Goal: Task Accomplishment & Management: Use online tool/utility

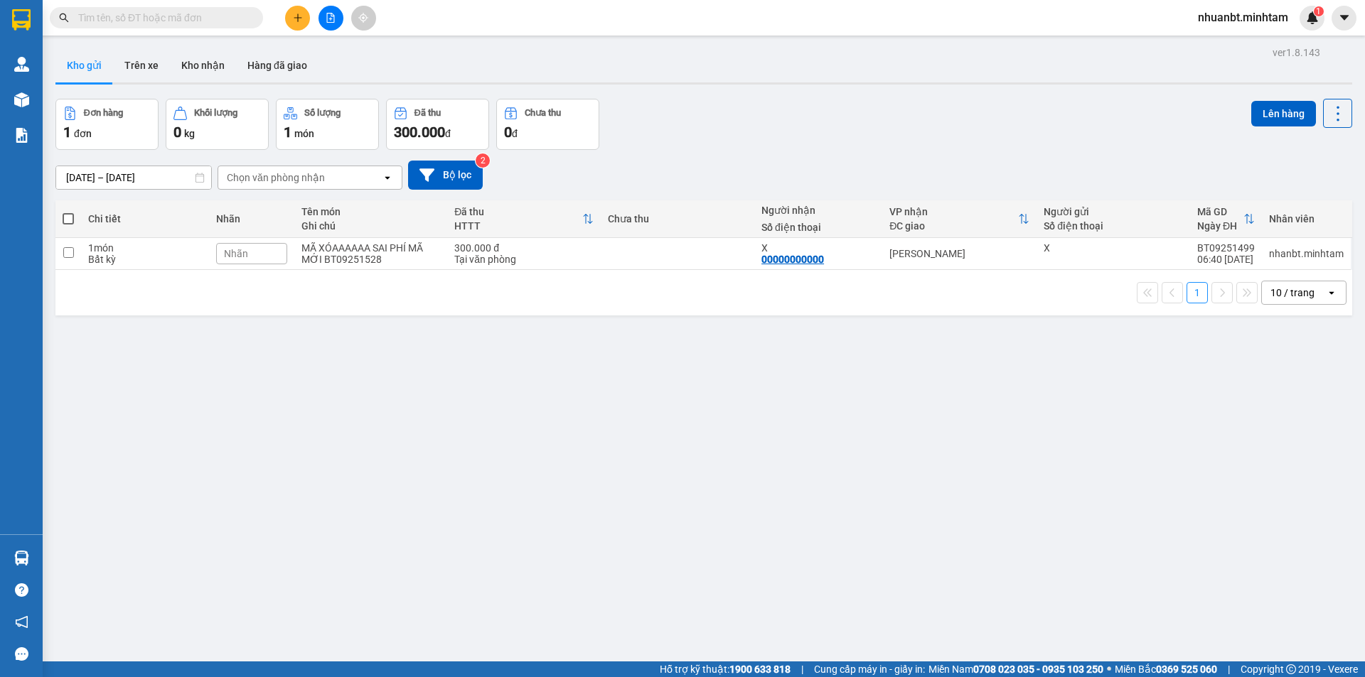
click at [179, 17] on input "text" at bounding box center [162, 18] width 168 height 16
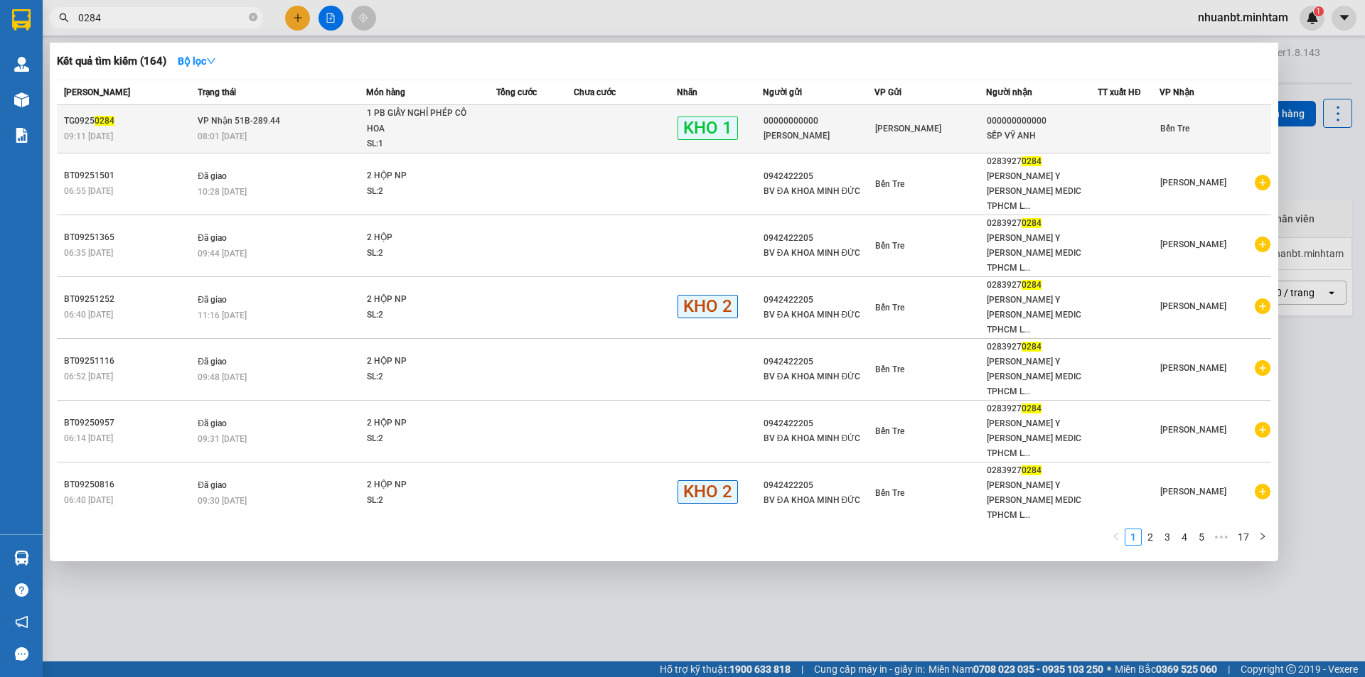
type input "0284"
click at [516, 132] on td at bounding box center [534, 129] width 77 height 48
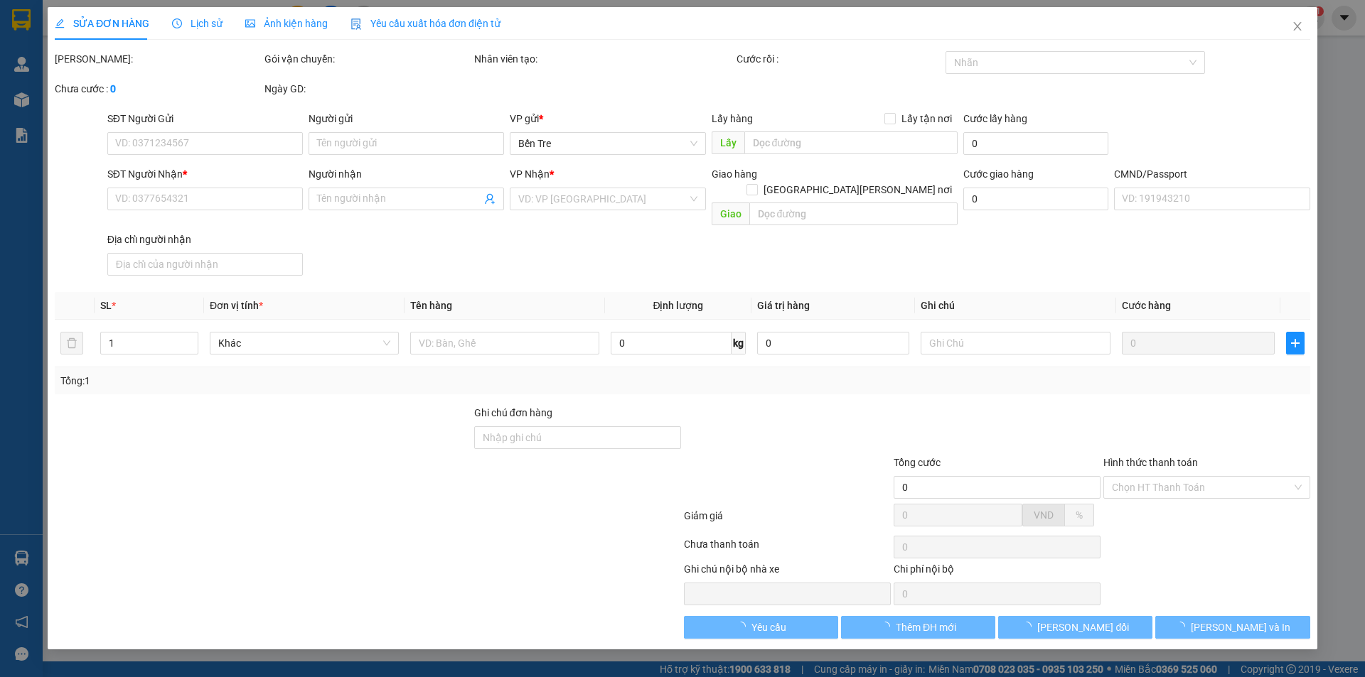
type input "00000000000"
type input "[PERSON_NAME]"
type input "000000000000"
type input "SẾP VỸ ANH"
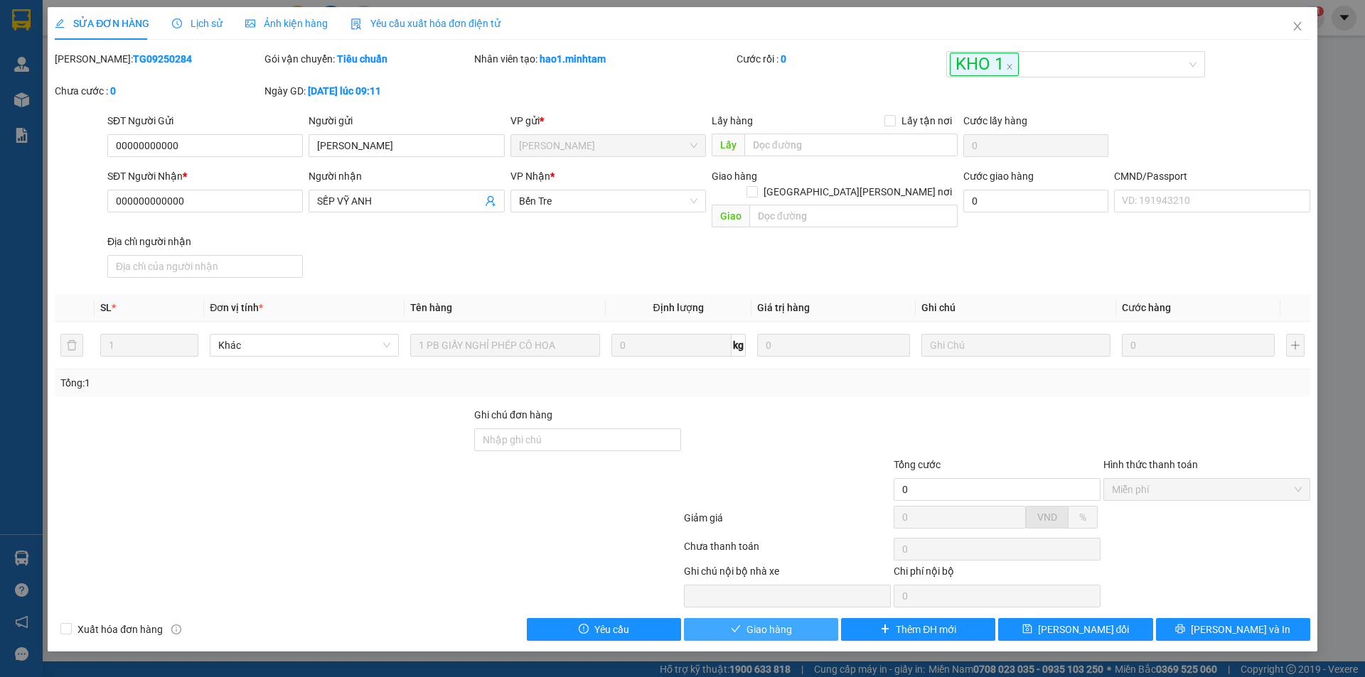
click at [819, 618] on button "Giao hàng" at bounding box center [761, 629] width 154 height 23
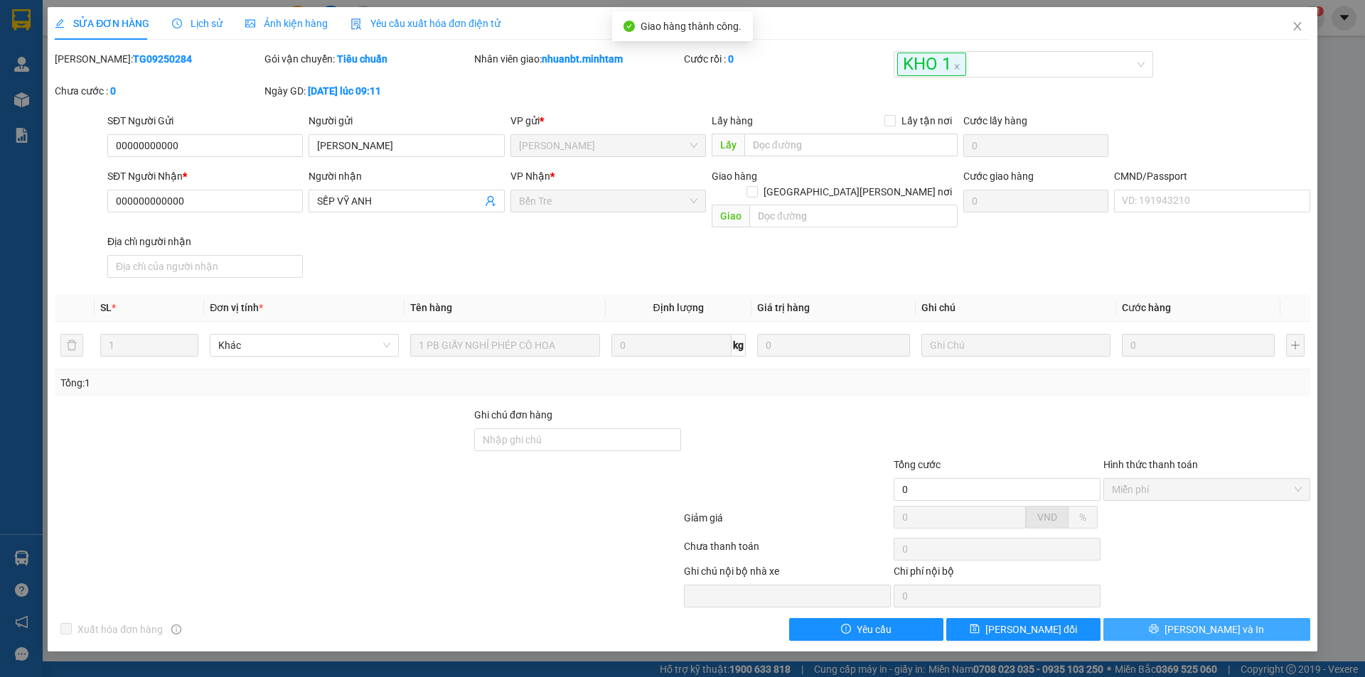
click at [1235, 618] on button "[PERSON_NAME] và In" at bounding box center [1206, 629] width 207 height 23
click at [1236, 613] on main at bounding box center [682, 331] width 1365 height 662
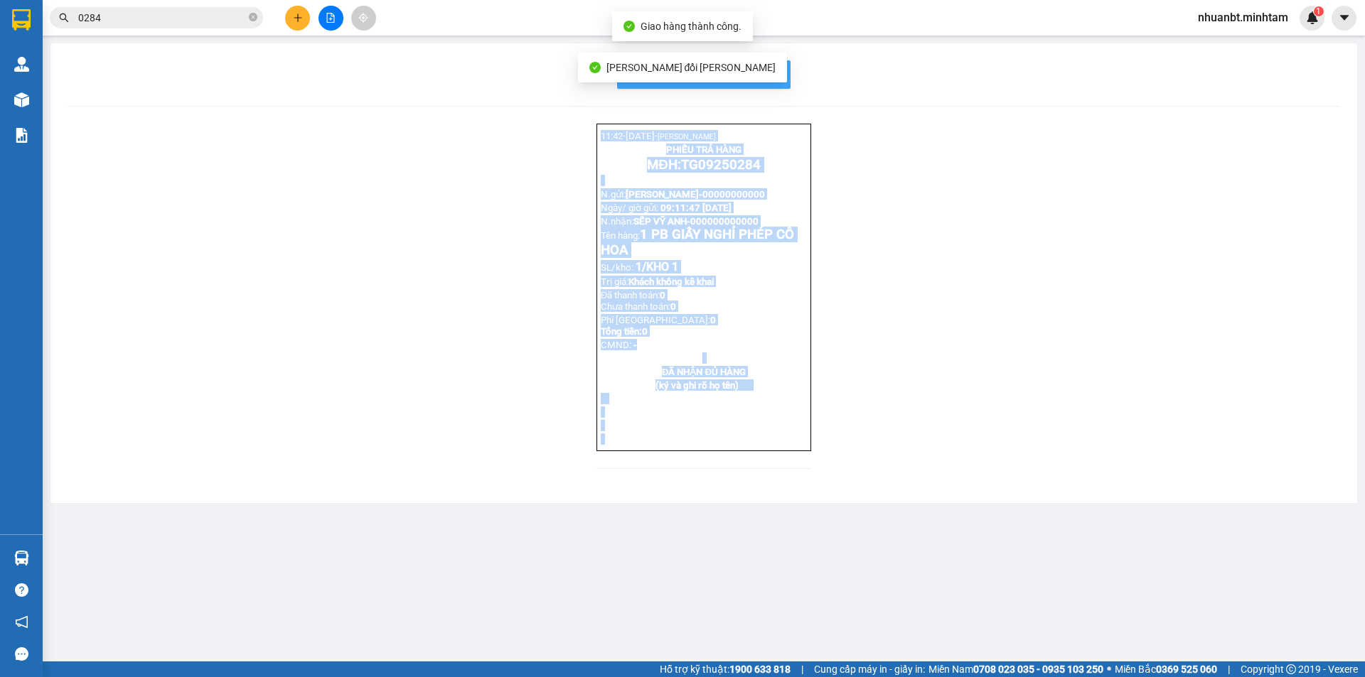
click at [776, 77] on span "In mẫu biên lai tự cấu hình" at bounding box center [712, 74] width 134 height 18
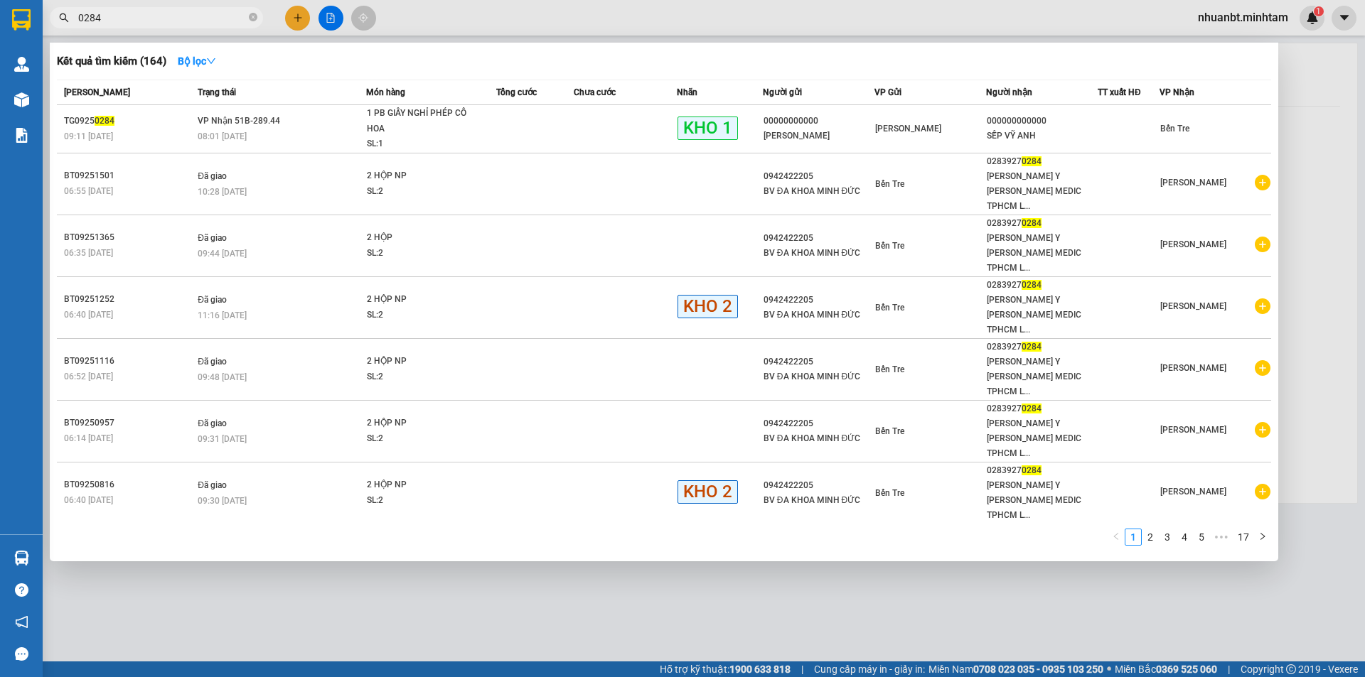
click at [215, 13] on input "0284" at bounding box center [162, 18] width 168 height 16
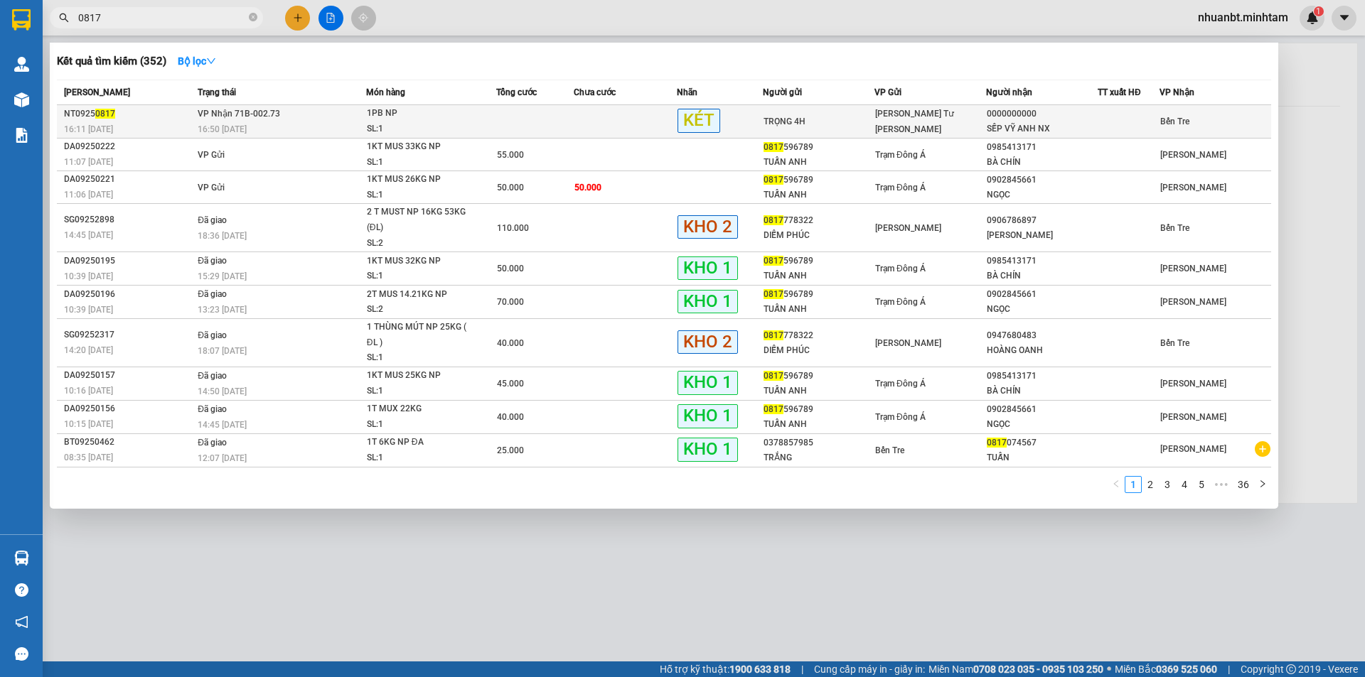
type input "0817"
click at [592, 116] on td at bounding box center [625, 121] width 103 height 33
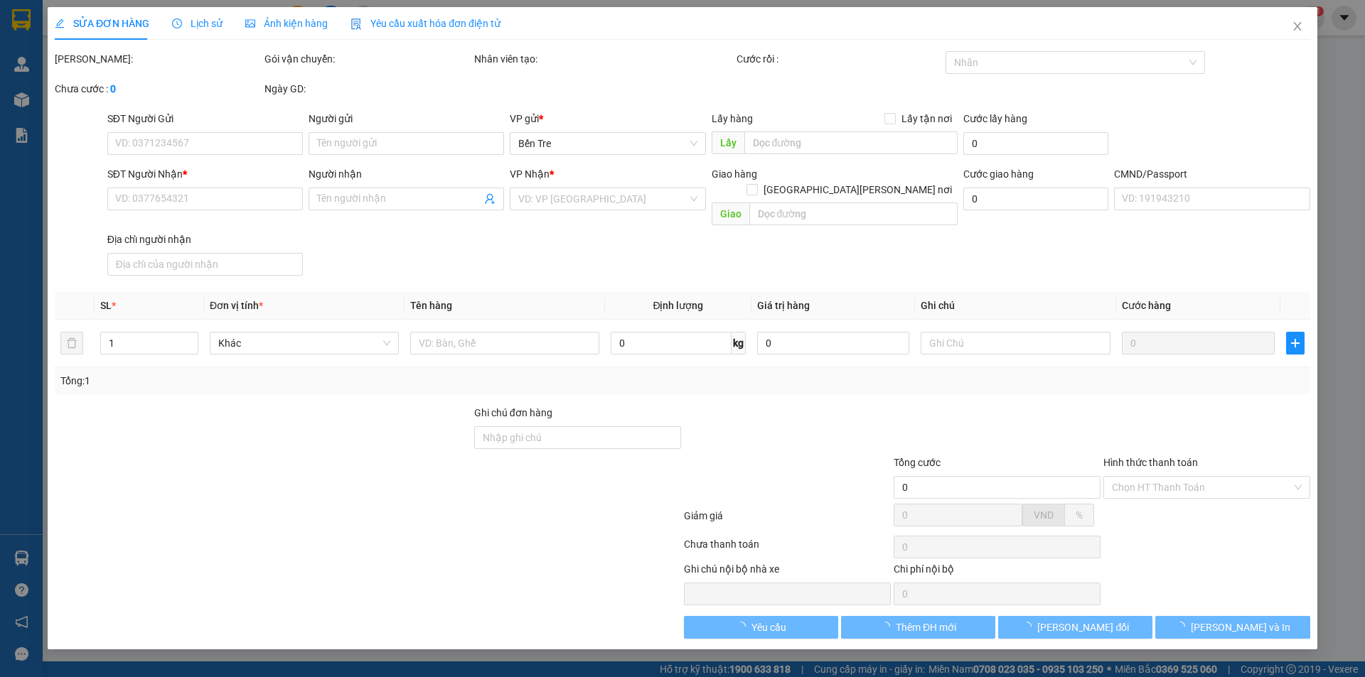
type input "TRỌNG 4H"
type input "0000000000"
type input "SẾP VỸ ANH NX"
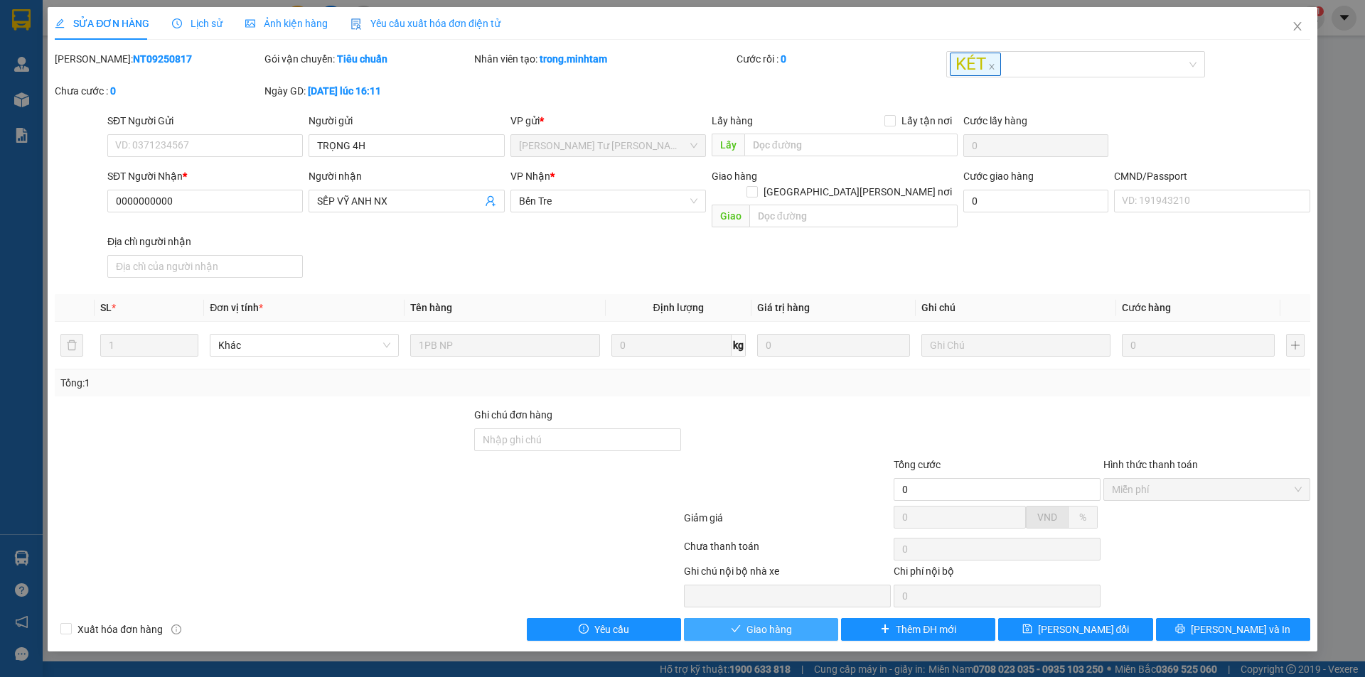
click at [812, 618] on button "Giao hàng" at bounding box center [761, 629] width 154 height 23
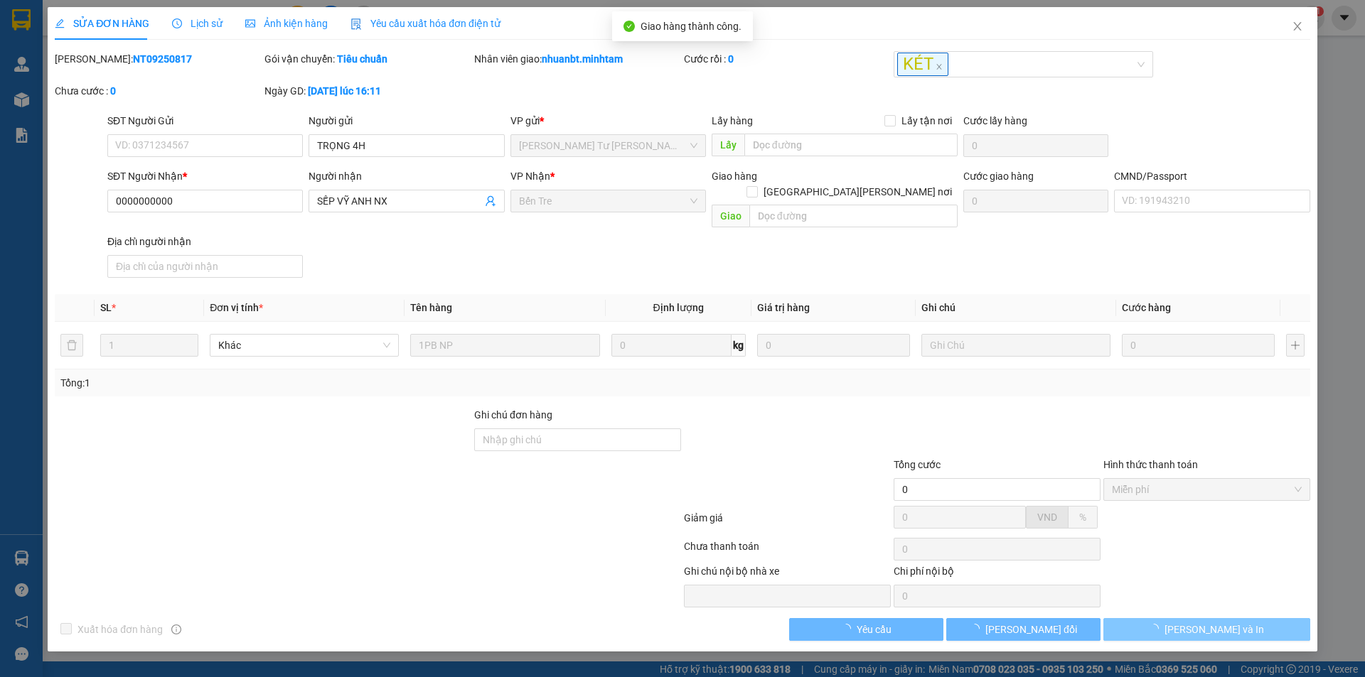
click at [1238, 618] on button "[PERSON_NAME] và In" at bounding box center [1206, 629] width 207 height 23
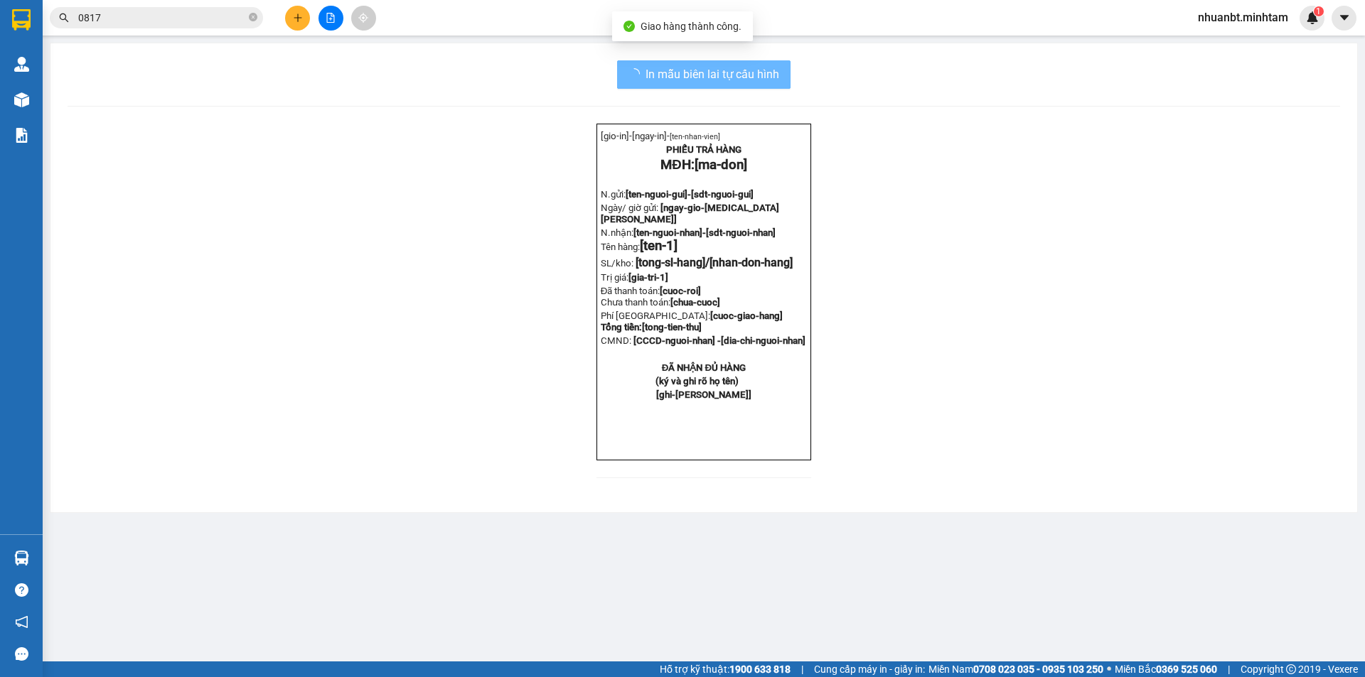
click at [1238, 613] on main "In mẫu biên lai tự [PERSON_NAME] [gio-in]- [ngay-in]- [ten-[PERSON_NAME]] [PERS…" at bounding box center [682, 331] width 1365 height 662
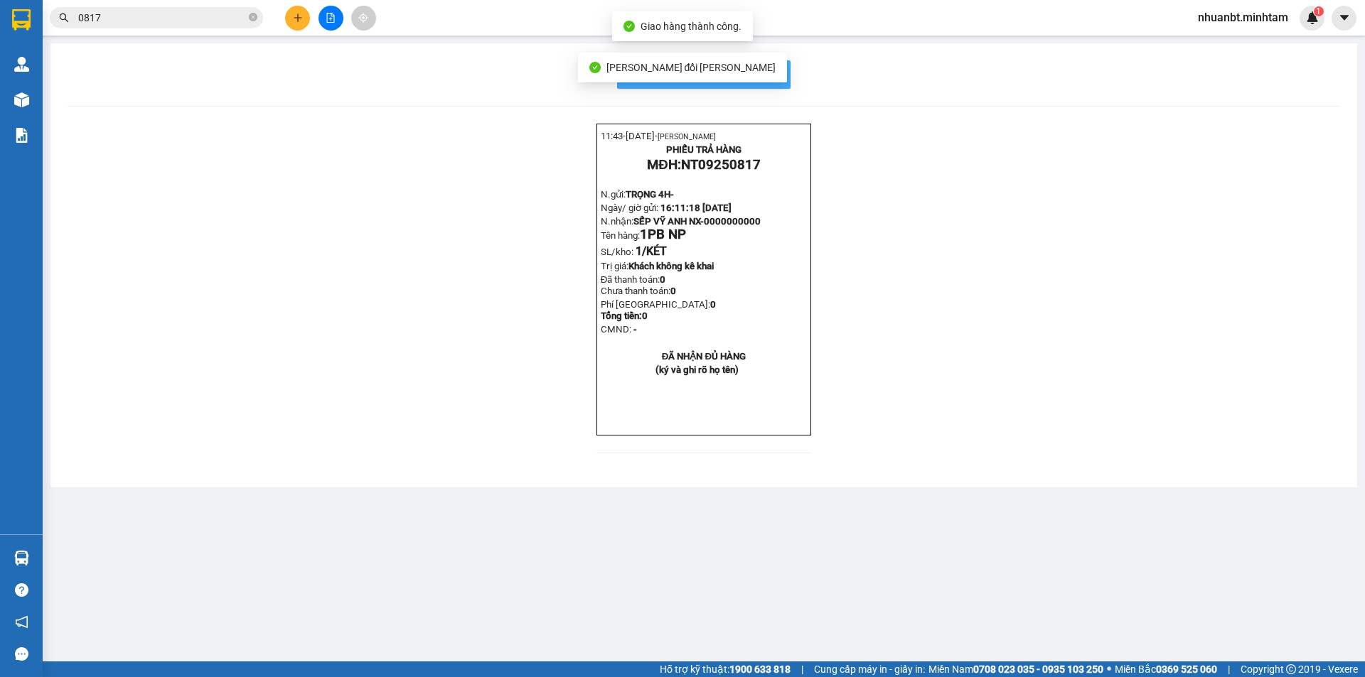
click at [778, 78] on span "In mẫu biên lai tự cấu hình" at bounding box center [712, 74] width 134 height 18
